Goal: Book appointment/travel/reservation

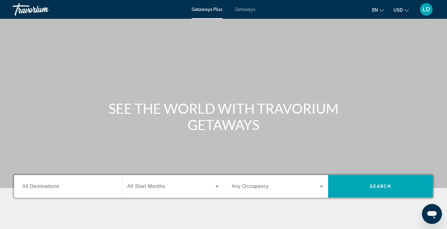
click at [57, 182] on div "Search widget" at bounding box center [68, 187] width 92 height 18
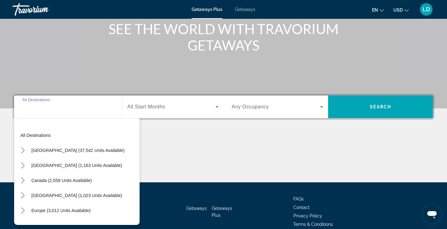
scroll to position [110, 0]
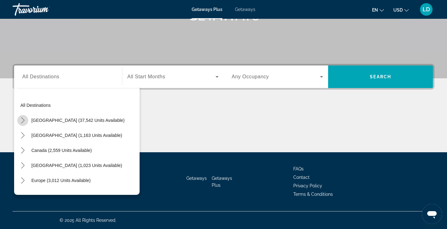
click at [22, 120] on icon "Toggle United States (37,542 units available) submenu" at bounding box center [23, 120] width 6 height 6
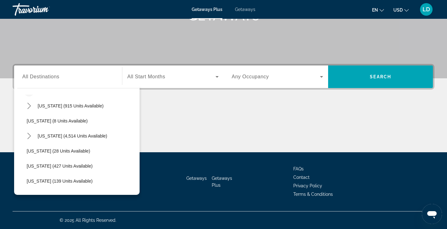
scroll to position [81, 0]
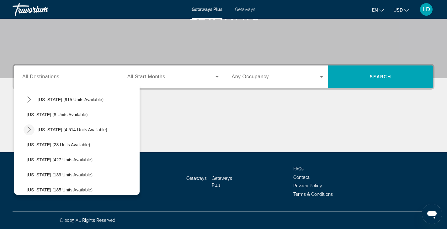
click at [29, 131] on icon "Toggle Florida (4,514 units available) submenu" at bounding box center [29, 130] width 6 height 6
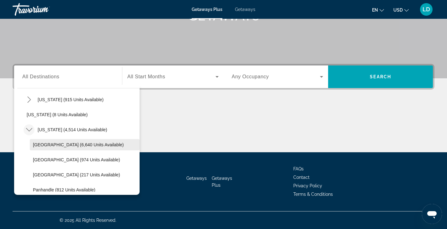
click at [49, 143] on span "[GEOGRAPHIC_DATA] (6,640 units available)" at bounding box center [78, 144] width 91 height 5
type input "**********"
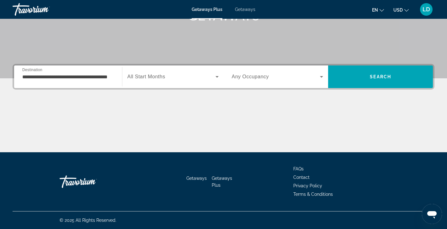
click at [137, 78] on span "All Start Months" at bounding box center [146, 76] width 38 height 5
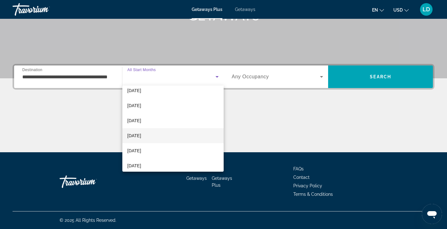
scroll to position [31, 0]
click at [143, 144] on mat-option "[DATE]" at bounding box center [172, 139] width 101 height 15
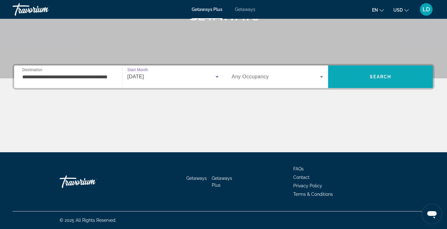
click at [353, 78] on span "Search" at bounding box center [380, 76] width 105 height 15
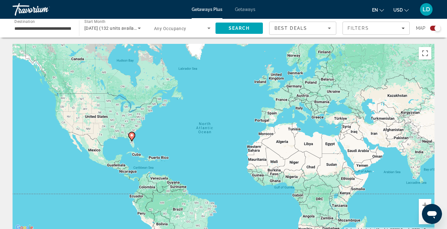
click at [241, 8] on span "Getaways" at bounding box center [245, 9] width 20 height 5
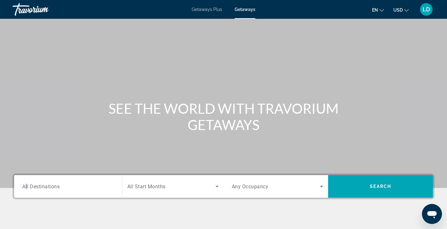
click at [26, 187] on span "All Destinations" at bounding box center [40, 186] width 37 height 6
click at [26, 187] on input "Destination All Destinations" at bounding box center [68, 187] width 92 height 8
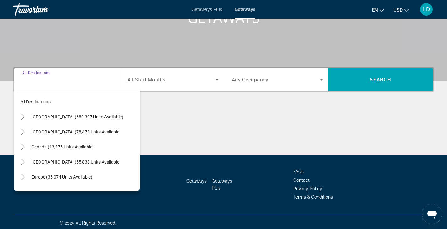
scroll to position [110, 0]
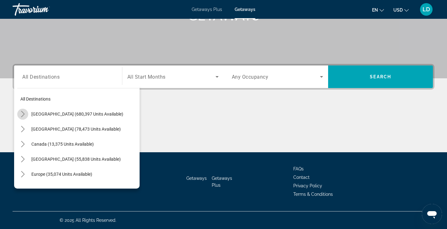
click at [24, 116] on icon "Toggle United States (680,397 units available) submenu" at bounding box center [23, 114] width 6 height 6
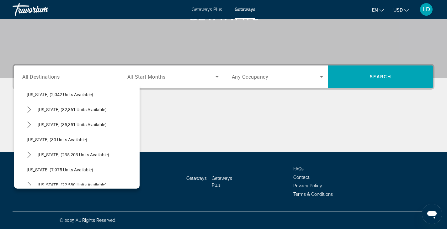
scroll to position [81, 0]
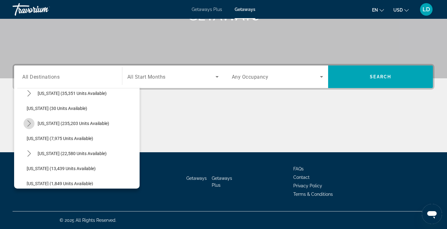
click at [29, 126] on icon "Toggle Florida (235,203 units available) submenu" at bounding box center [28, 123] width 3 height 6
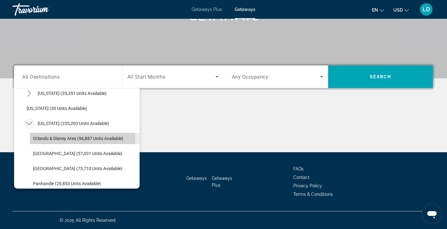
click at [42, 138] on span "Orlando & Disney Area (96,887 units available)" at bounding box center [78, 138] width 90 height 5
type input "**********"
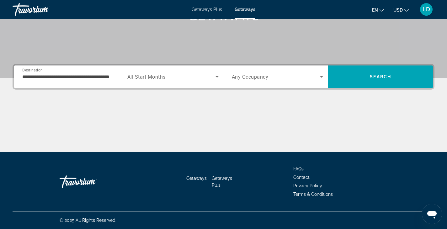
click at [140, 75] on span "All Start Months" at bounding box center [146, 77] width 38 height 6
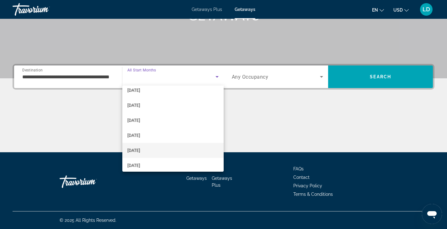
scroll to position [31, 0]
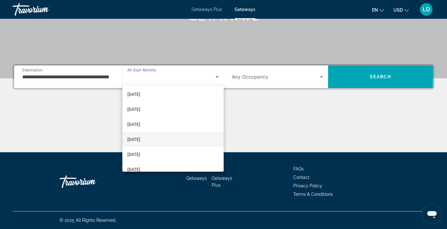
click at [140, 138] on span "[DATE]" at bounding box center [133, 140] width 13 height 8
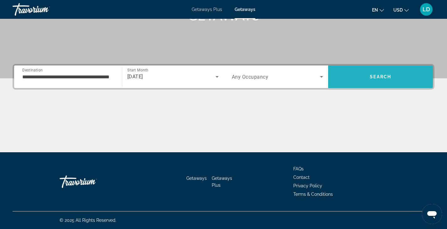
click at [354, 77] on span "Search" at bounding box center [380, 76] width 105 height 15
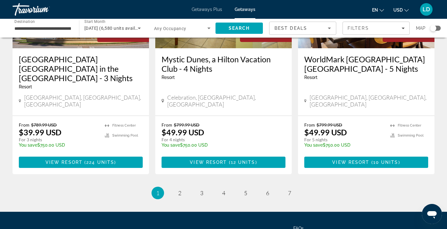
scroll to position [823, 0]
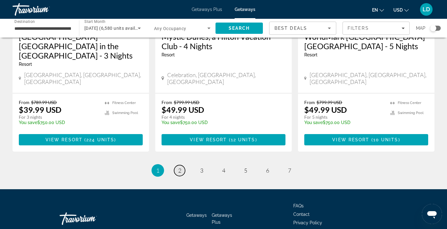
click at [177, 165] on link "page 2" at bounding box center [179, 170] width 11 height 11
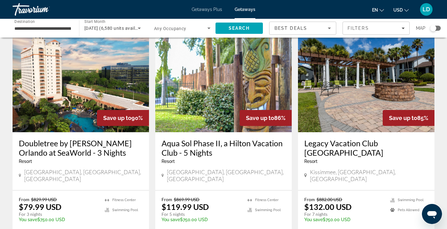
scroll to position [282, 0]
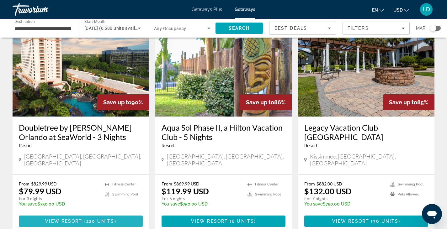
click at [82, 219] on span "( 220 units )" at bounding box center [99, 221] width 34 height 5
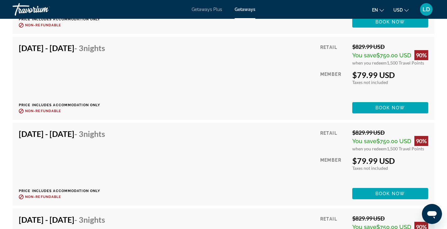
scroll to position [4076, 0]
